Goal: Find specific page/section: Find specific page/section

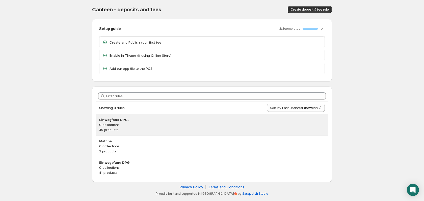
click at [143, 125] on p "0 collections" at bounding box center [212, 124] width 226 height 5
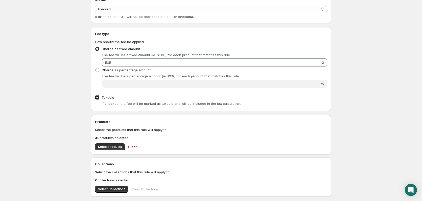
scroll to position [50, 0]
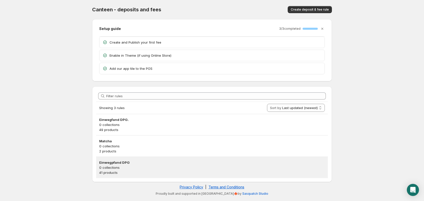
click at [117, 168] on p "0 collections" at bounding box center [212, 167] width 226 height 5
